Goal: Transaction & Acquisition: Book appointment/travel/reservation

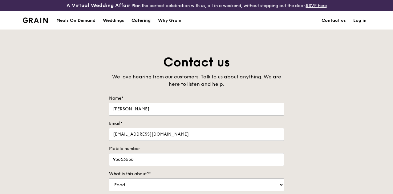
click at [144, 25] on div "Catering" at bounding box center [140, 20] width 19 height 18
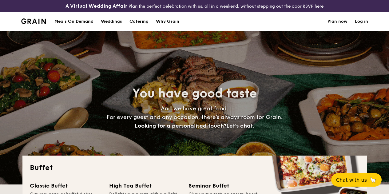
select select
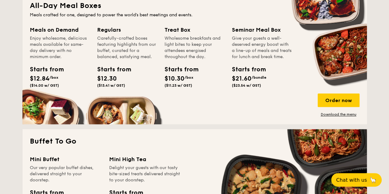
scroll to position [301, 0]
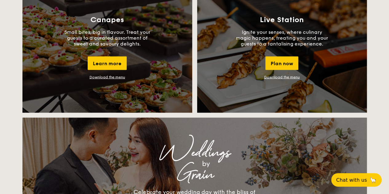
drag, startPoint x: 393, startPoint y: 14, endPoint x: 377, endPoint y: 82, distance: 69.8
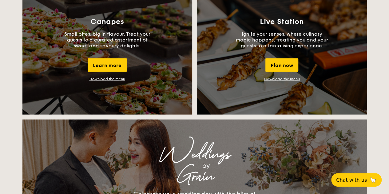
drag, startPoint x: 388, startPoint y: 92, endPoint x: 383, endPoint y: 118, distance: 26.7
click at [383, 118] on div "Buffet Classic Buffet Our very popular buffet dishes, complete with set-up. Sta…" at bounding box center [194, 177] width 389 height 1201
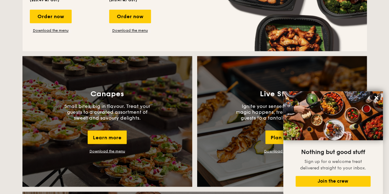
scroll to position [505, 0]
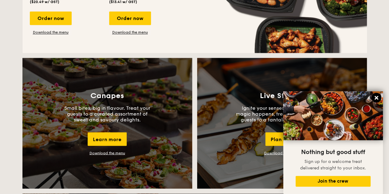
click at [377, 98] on icon at bounding box center [377, 98] width 4 height 4
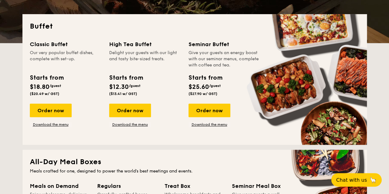
scroll to position [117, 0]
